Goal: Transaction & Acquisition: Purchase product/service

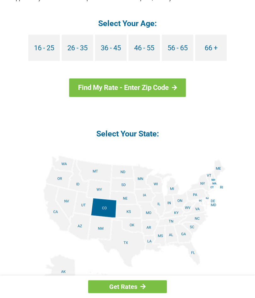
scroll to position [669, 0]
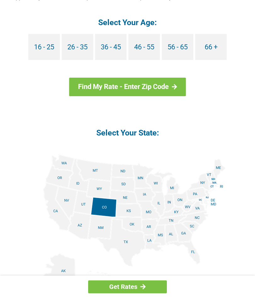
click at [154, 201] on img at bounding box center [127, 225] width 196 height 142
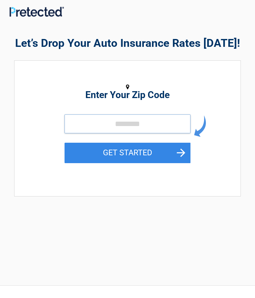
click at [129, 124] on input "tel" at bounding box center [127, 123] width 126 height 19
type input "*****"
click at [137, 147] on button "GET STARTED" at bounding box center [127, 153] width 126 height 20
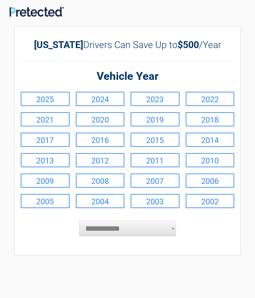
click at [113, 99] on link "2024" at bounding box center [100, 99] width 49 height 14
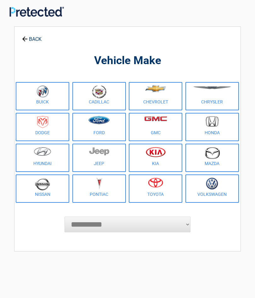
click at [218, 119] on img at bounding box center [211, 121] width 13 height 11
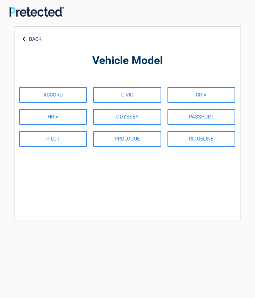
click at [144, 116] on link "ODYSSEY" at bounding box center [127, 117] width 68 height 16
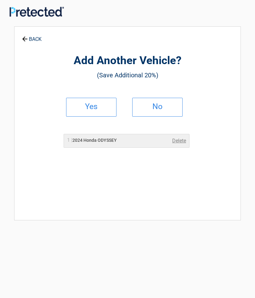
click at [160, 107] on h2 "No" at bounding box center [157, 106] width 37 height 4
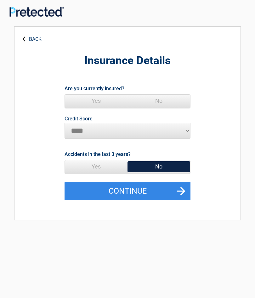
click at [103, 101] on span "Yes" at bounding box center [96, 101] width 63 height 13
